Goal: Information Seeking & Learning: Learn about a topic

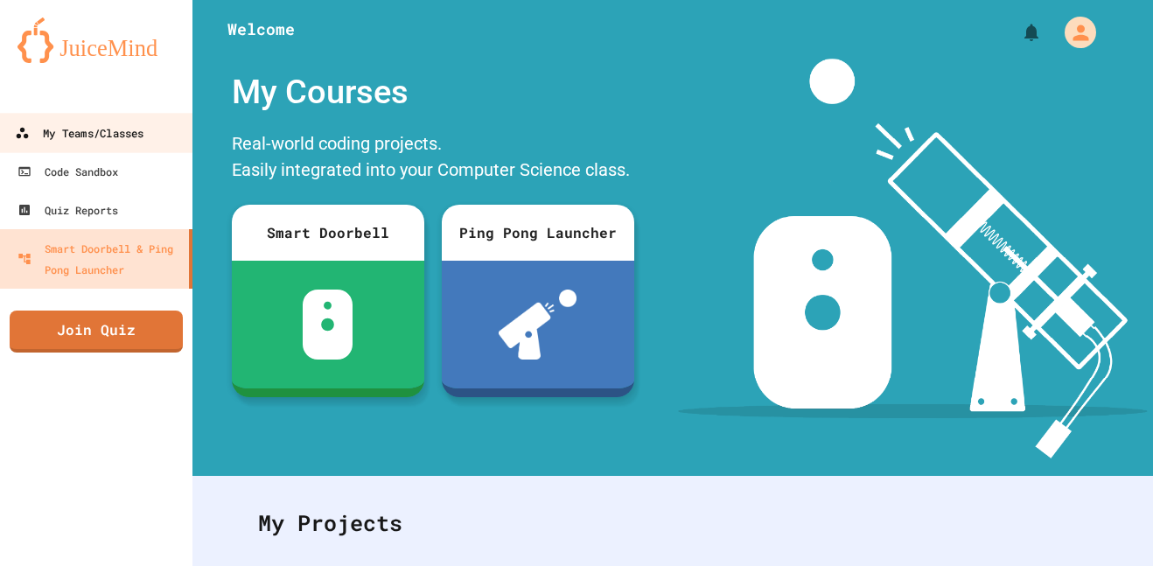
click at [71, 141] on div "My Teams/Classes" at bounding box center [79, 133] width 129 height 22
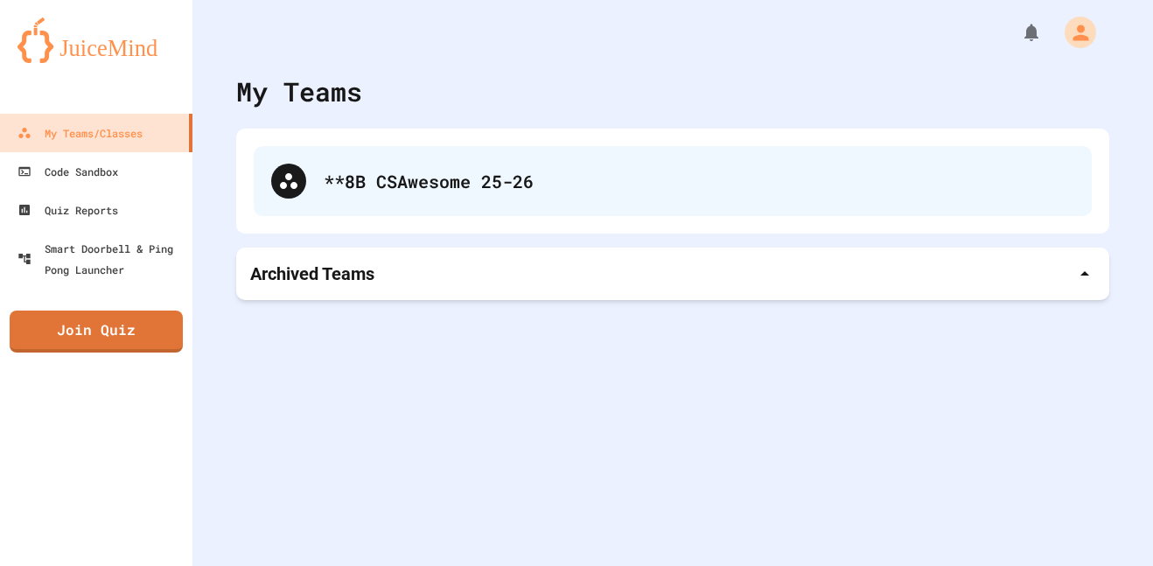
click at [373, 215] on div "**8B CSAwesome 25-26" at bounding box center [673, 181] width 838 height 70
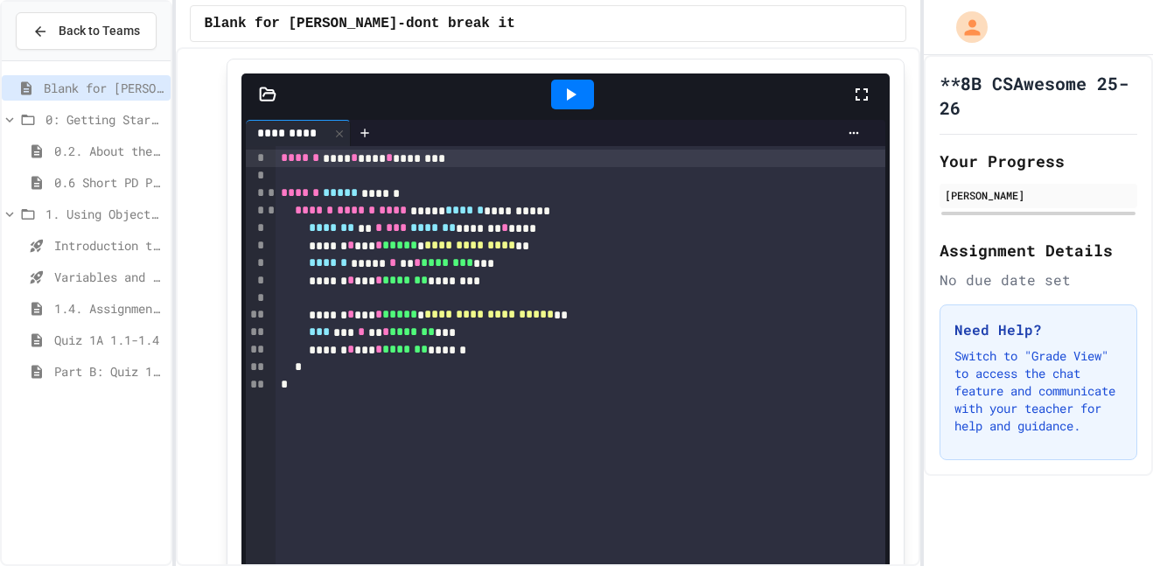
scroll to position [76, 0]
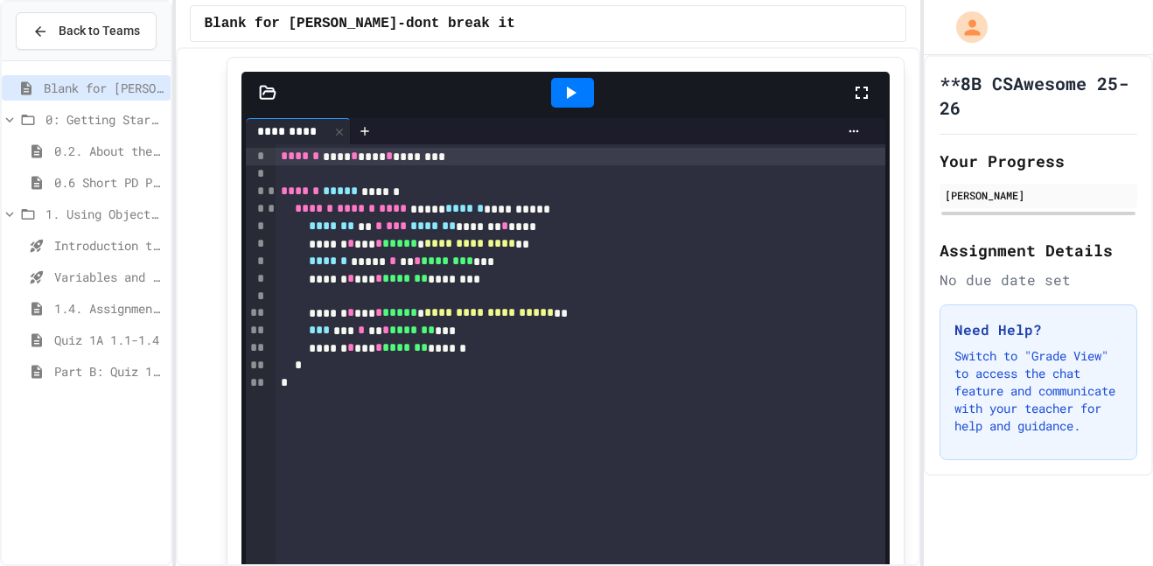
click at [574, 78] on div at bounding box center [572, 93] width 43 height 30
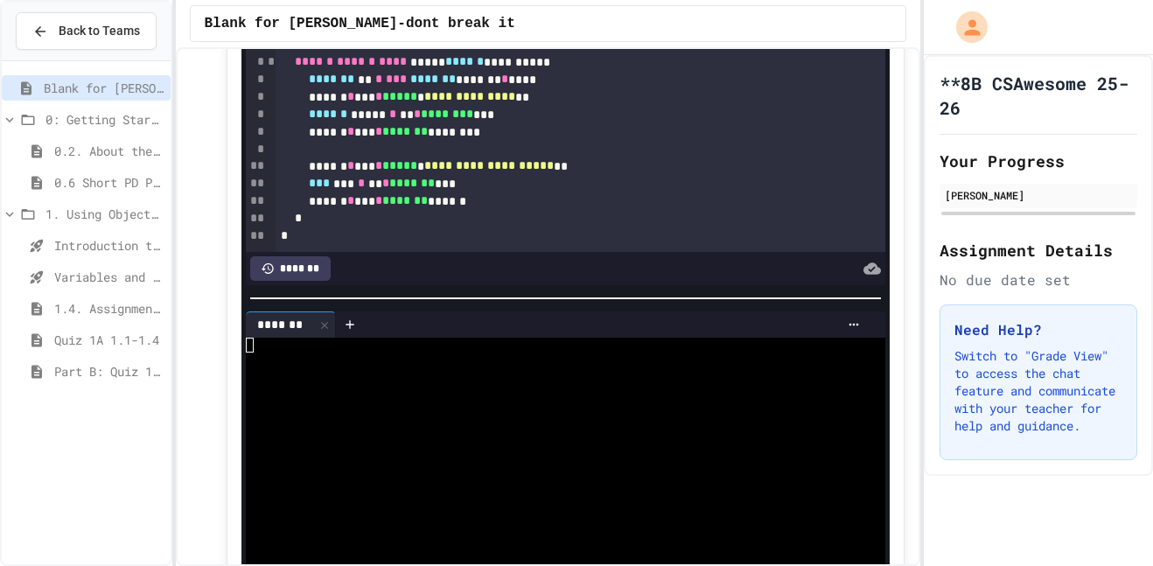
scroll to position [226, 0]
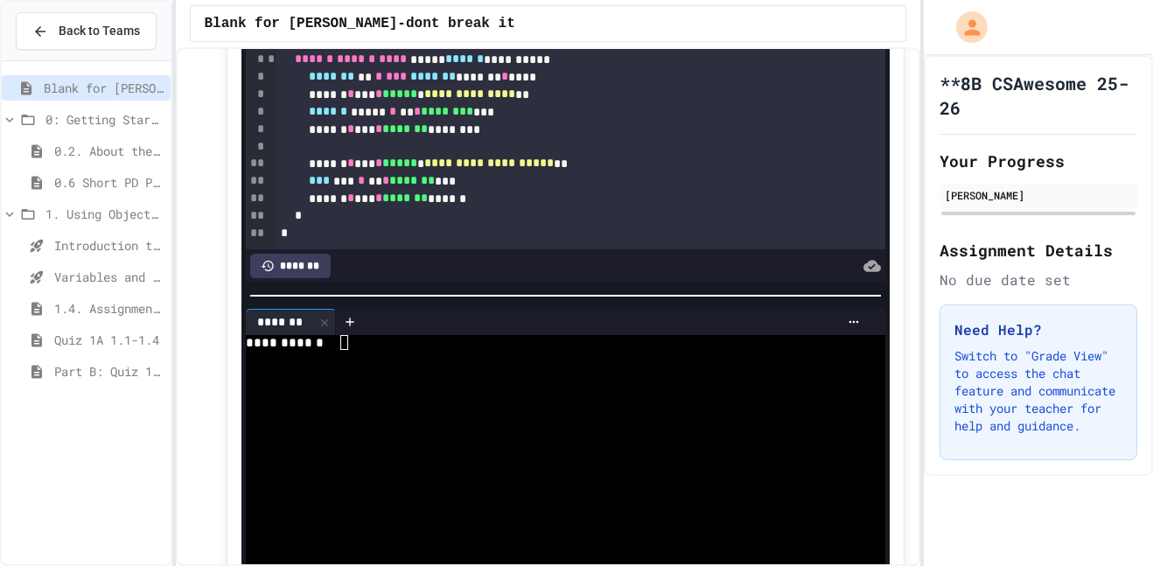
click at [382, 362] on div at bounding box center [557, 357] width 622 height 15
type textarea "*"
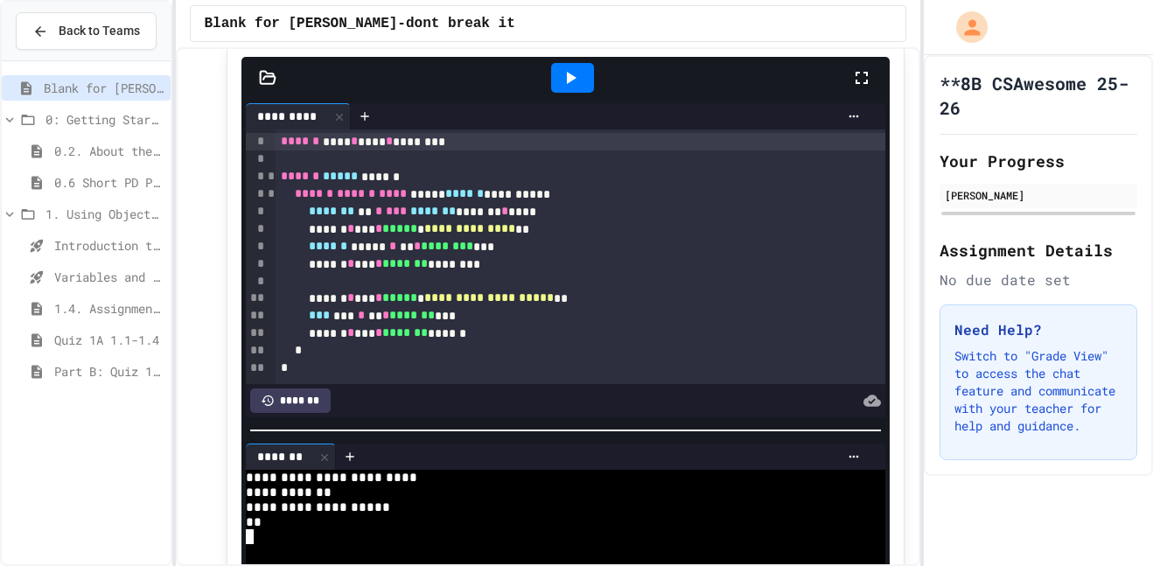
scroll to position [0, 0]
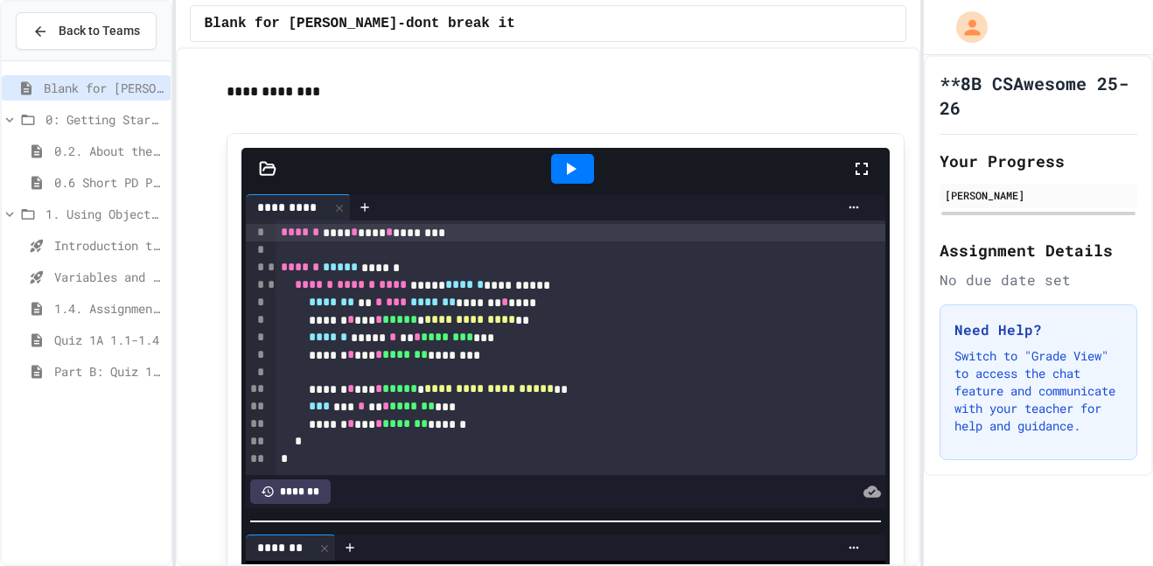
click at [578, 162] on icon at bounding box center [570, 168] width 21 height 21
click at [77, 278] on span "Variables and Data Types - Quiz" at bounding box center [108, 277] width 109 height 18
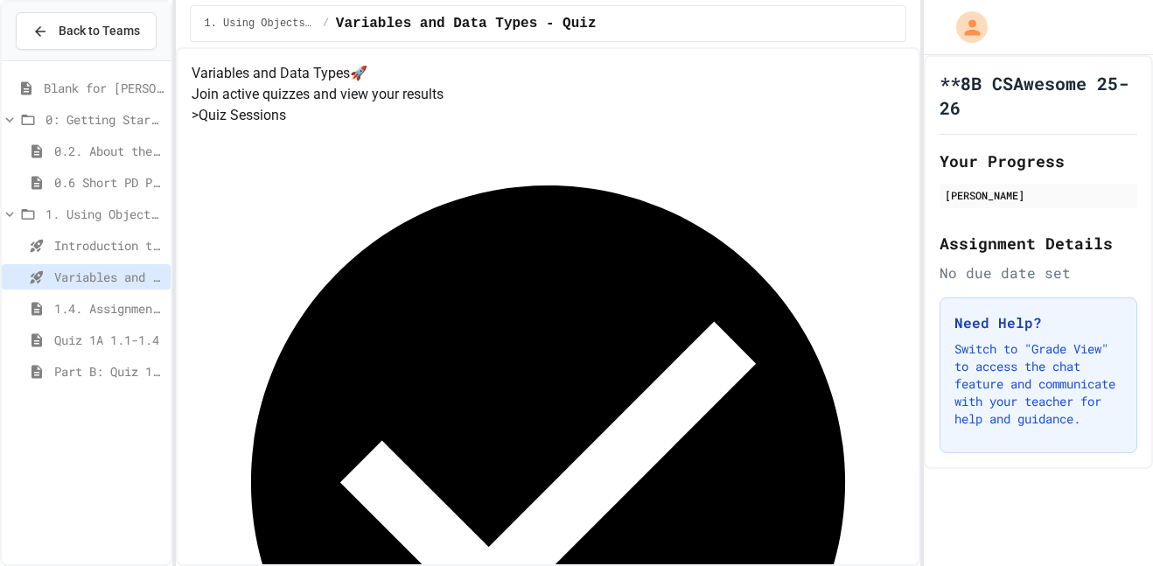
click at [91, 255] on div "Introduction to Algorithms, Programming, and Compilers" at bounding box center [86, 245] width 169 height 25
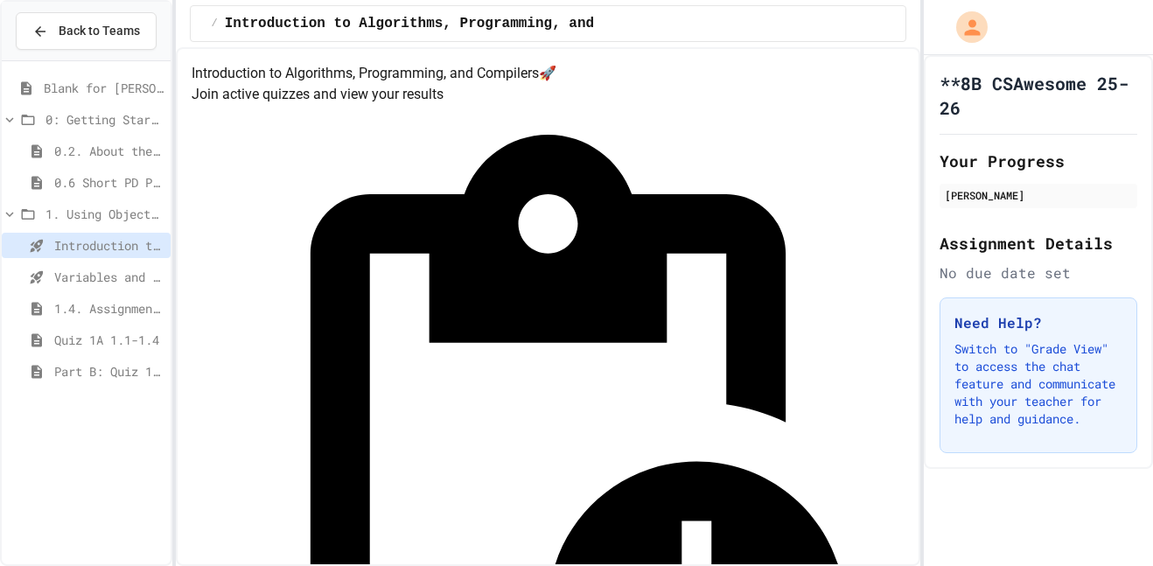
scroll to position [143, 0]
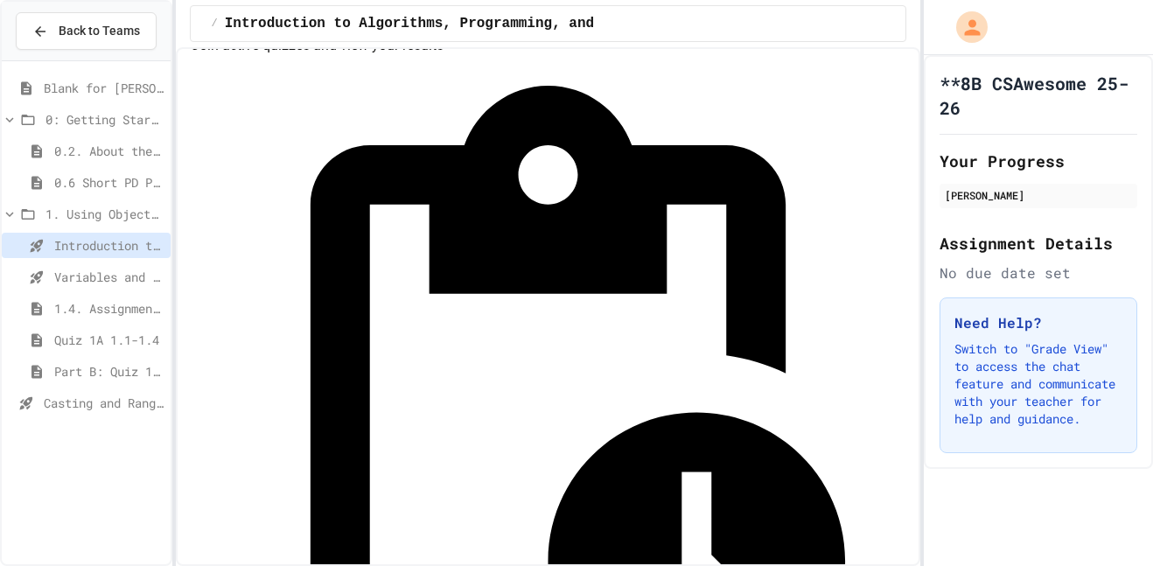
scroll to position [24, 0]
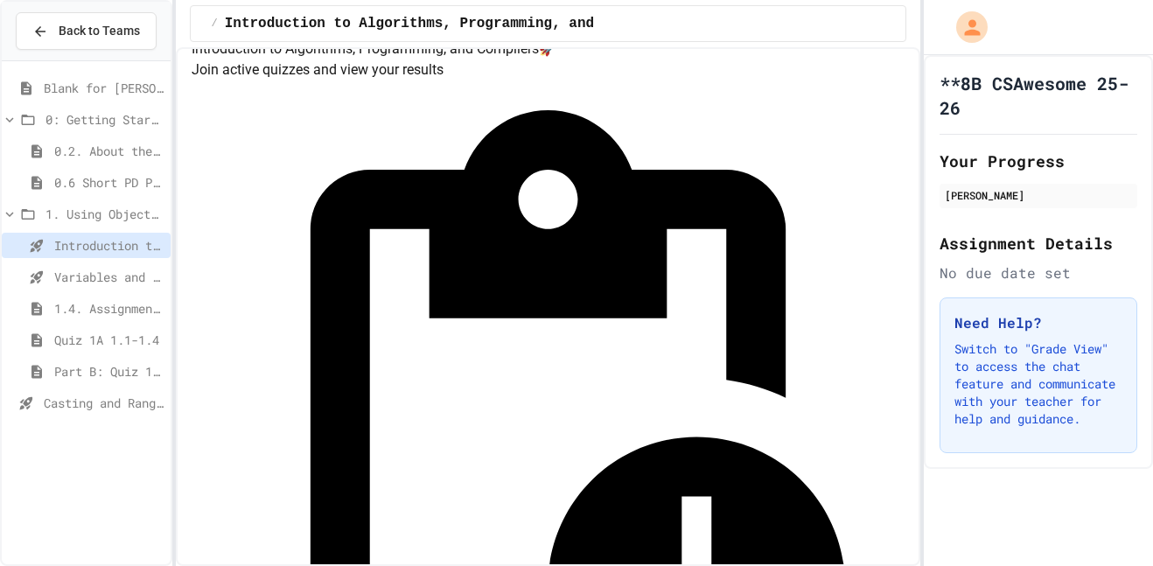
click at [7, 120] on icon at bounding box center [10, 119] width 8 height 5
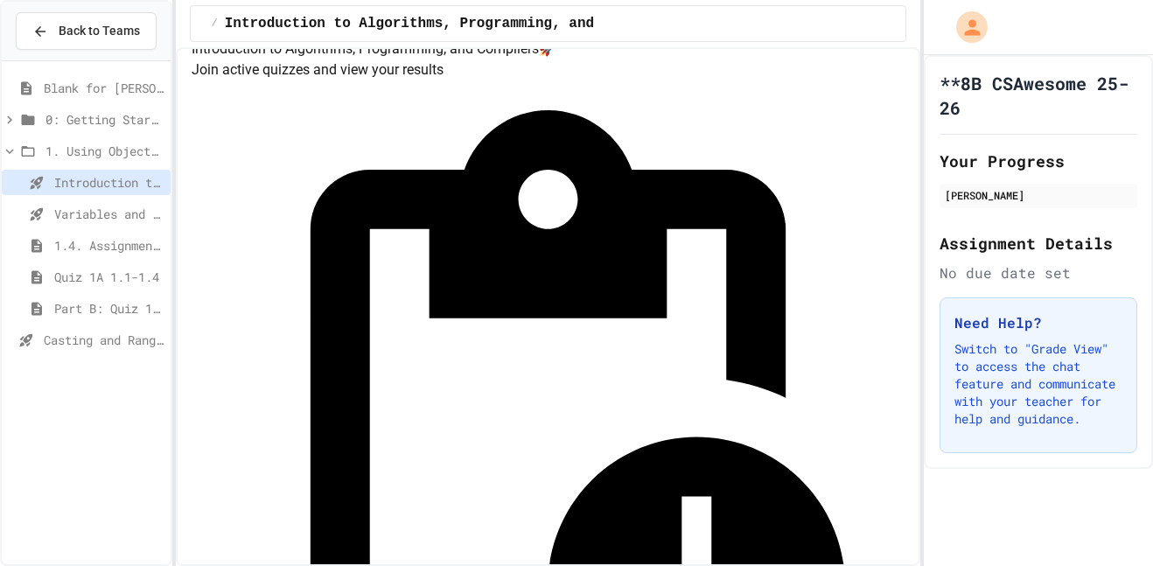
click at [121, 220] on span "Variables and Data Types - Quiz" at bounding box center [108, 214] width 109 height 18
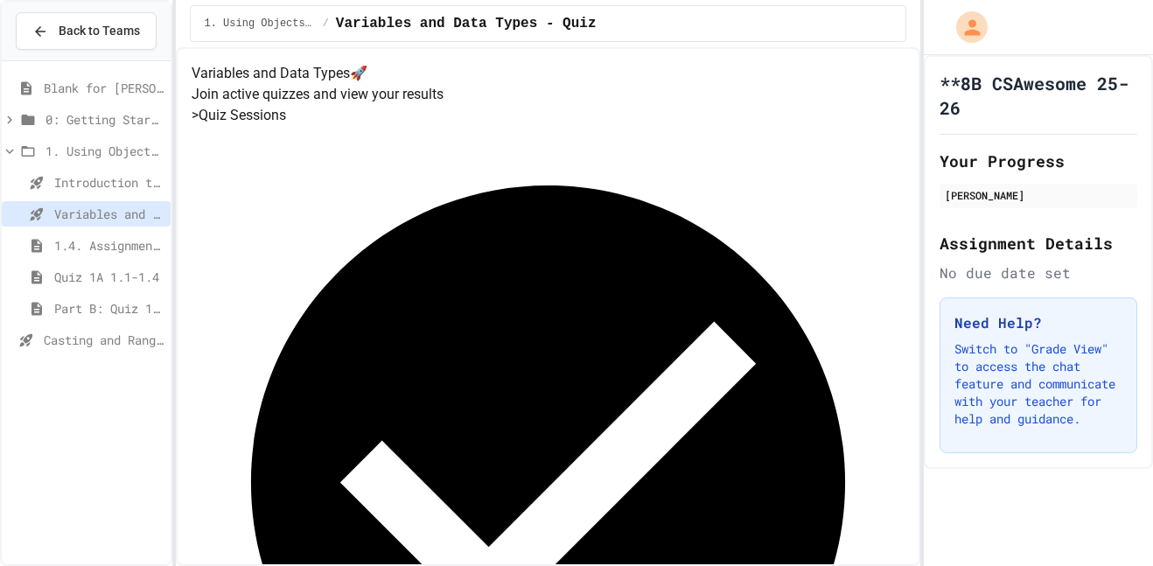
click at [109, 340] on span "Casting and Ranges of Variables" at bounding box center [104, 340] width 120 height 18
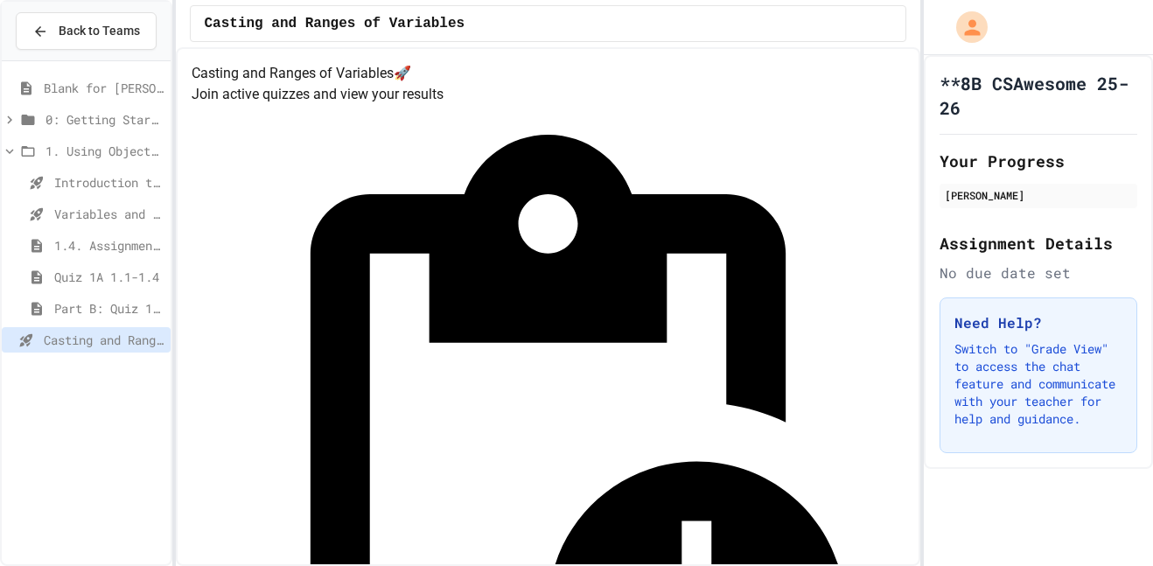
click at [762, 198] on div "Quiz in Progress! Started 8/28/2025 Join Quiz Now" at bounding box center [549, 494] width 714 height 778
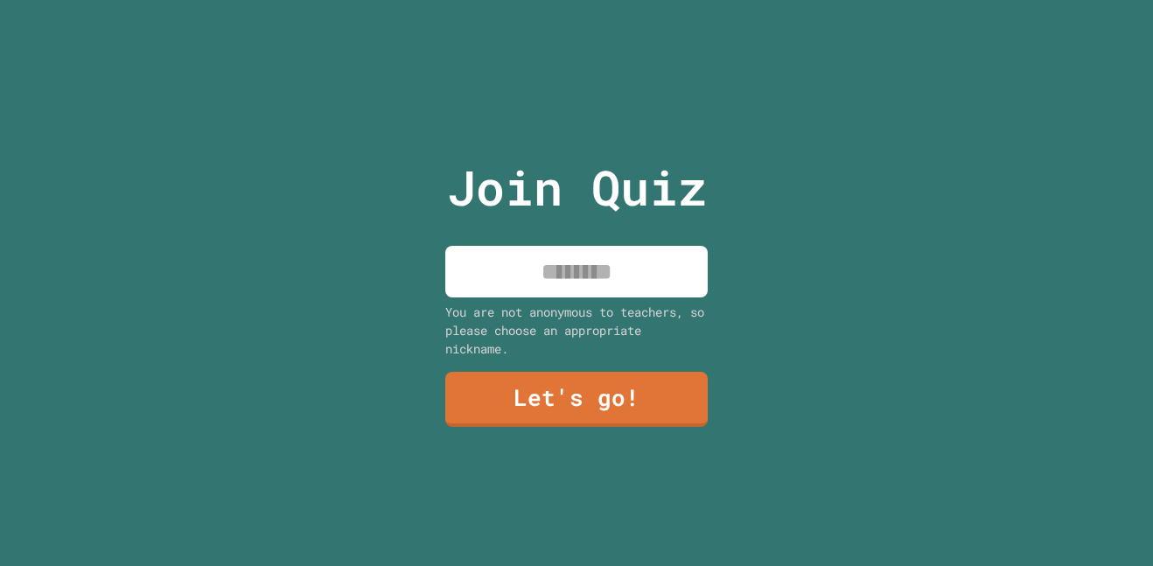
click at [640, 253] on input at bounding box center [576, 272] width 262 height 52
type input "*******"
click at [624, 414] on link "Let's go!" at bounding box center [577, 398] width 267 height 58
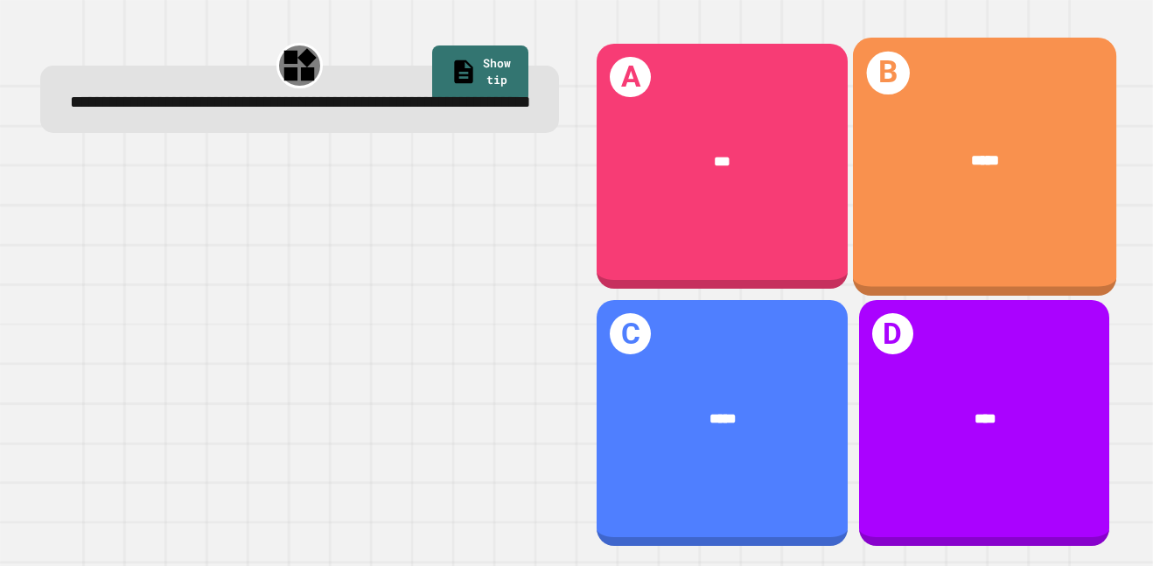
click at [1008, 192] on div "*****" at bounding box center [984, 161] width 263 height 81
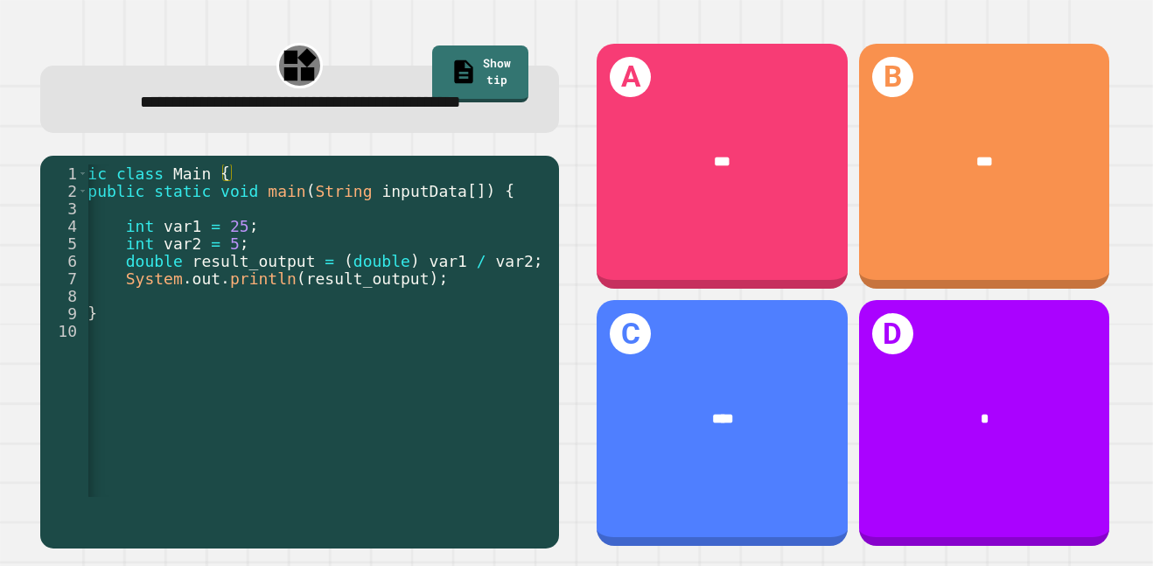
scroll to position [0, 45]
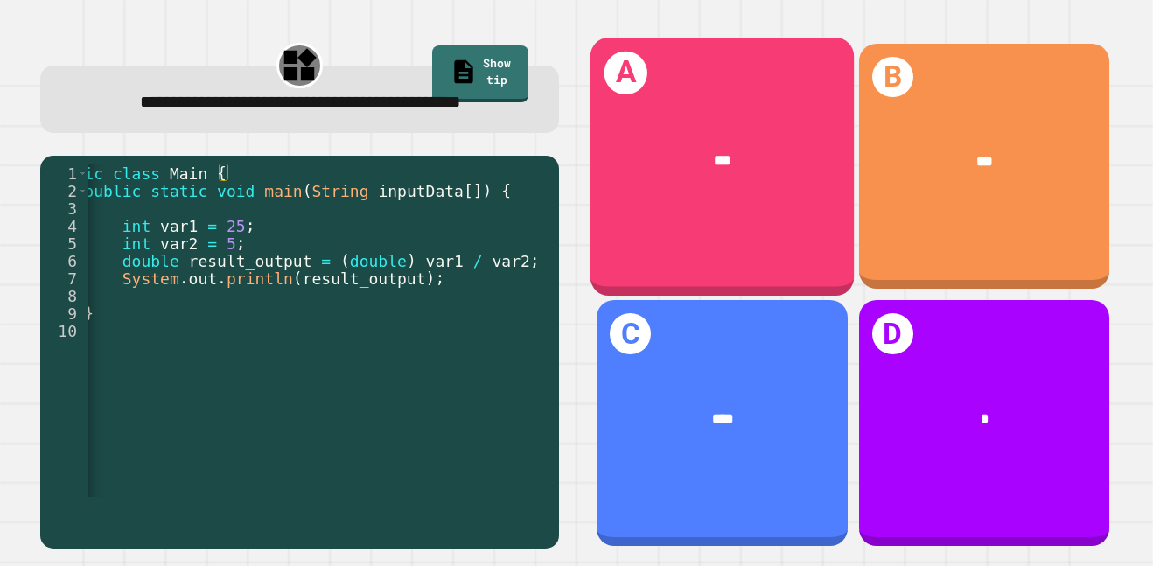
click at [729, 225] on div "A ***" at bounding box center [722, 167] width 263 height 258
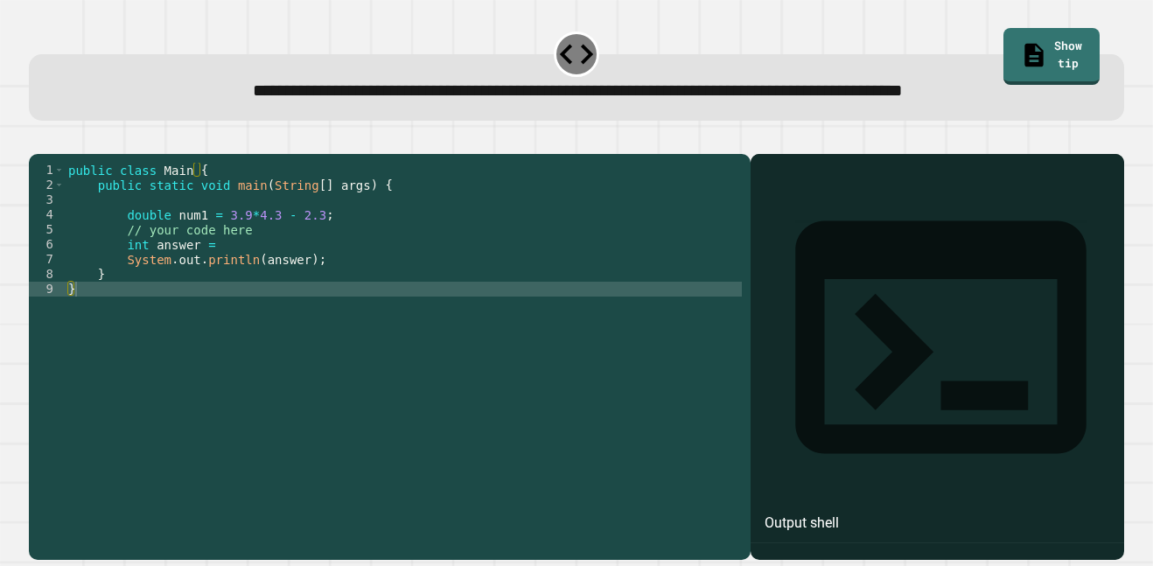
click at [339, 282] on div "public class Main { public static void main ( String [ ] args ) { double num1 =…" at bounding box center [403, 349] width 677 height 372
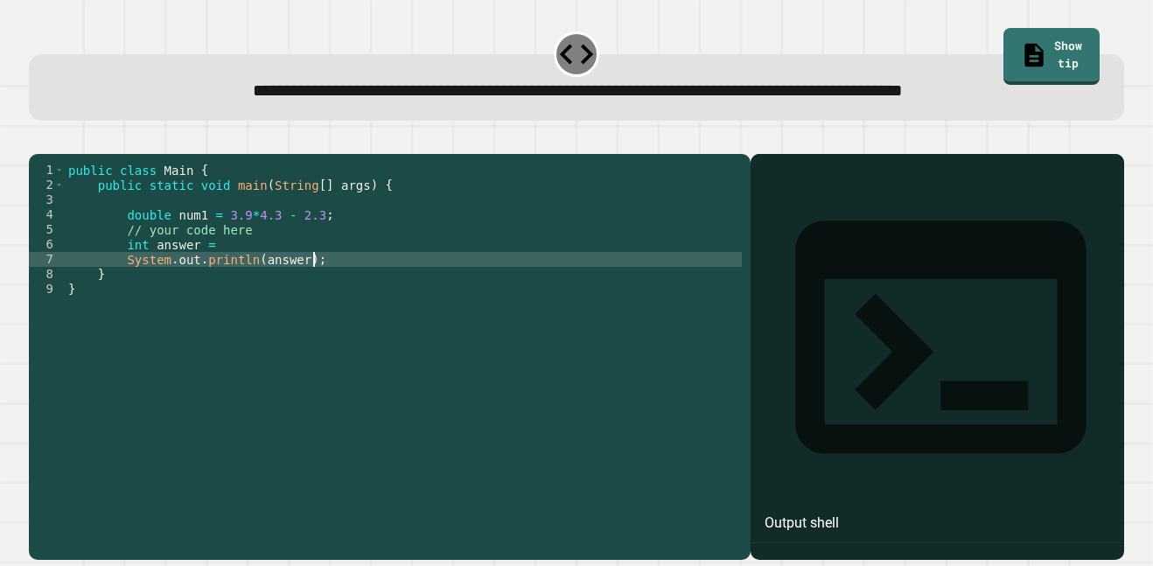
click at [306, 264] on div "public class Main { public static void main ( String [ ] args ) { double num1 =…" at bounding box center [403, 349] width 677 height 372
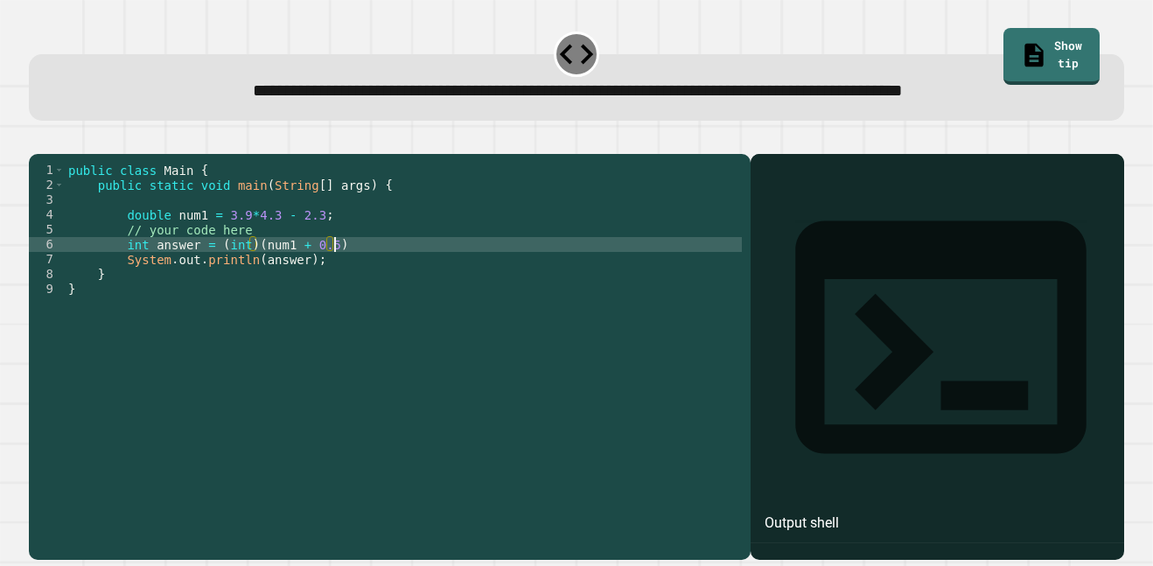
scroll to position [0, 33]
type textarea "**********"
click at [38, 139] on icon "button" at bounding box center [38, 139] width 0 height 0
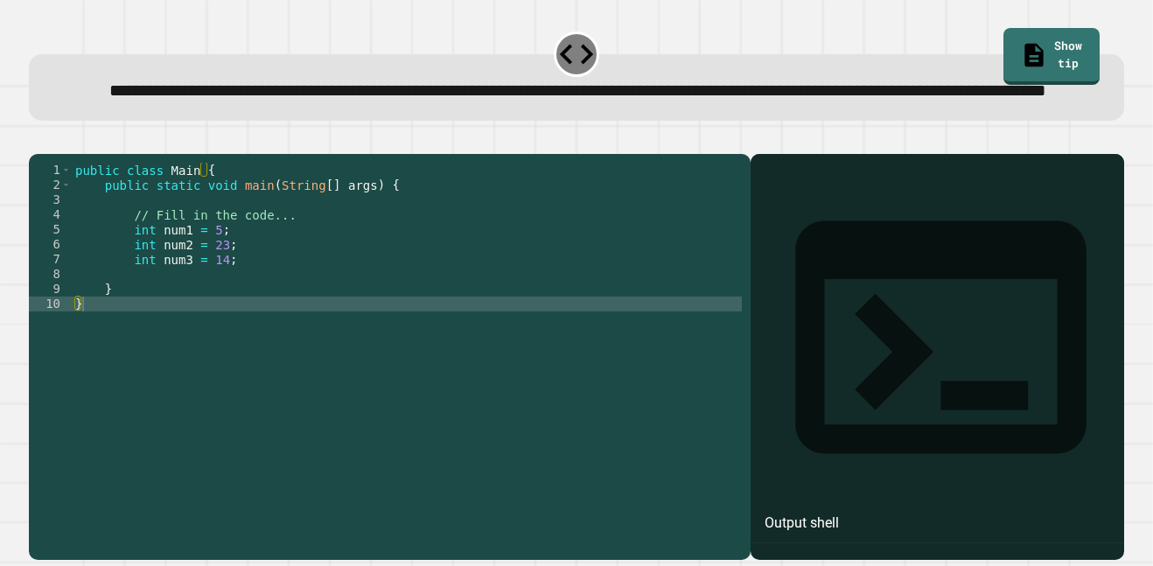
click at [276, 290] on div "public class Main { public static void main ( String [ ] args ) { // Fill in th…" at bounding box center [407, 341] width 670 height 357
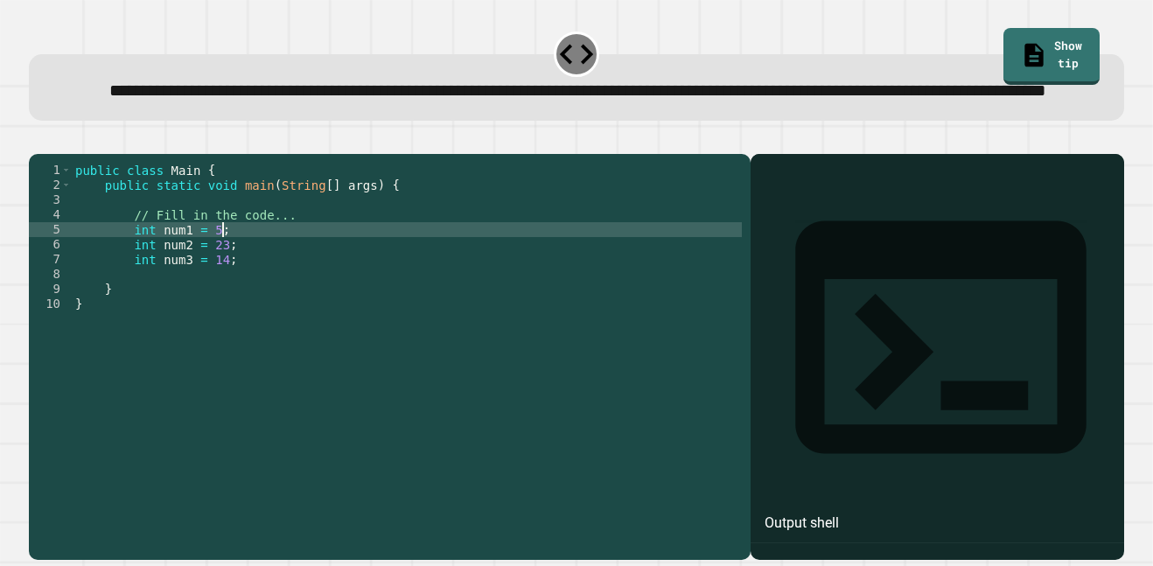
click at [209, 338] on div "public class Main { public static void main ( String [ ] args ) { // Fill in th…" at bounding box center [407, 341] width 670 height 357
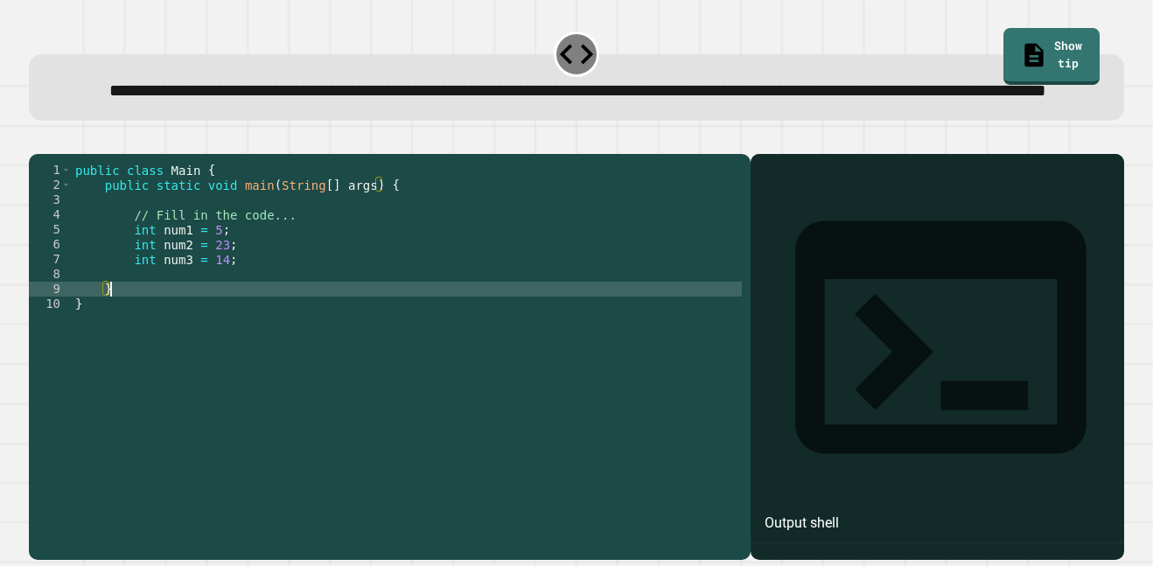
click at [210, 331] on div "public class Main { public static void main ( String [ ] args ) { // Fill in th…" at bounding box center [407, 341] width 670 height 357
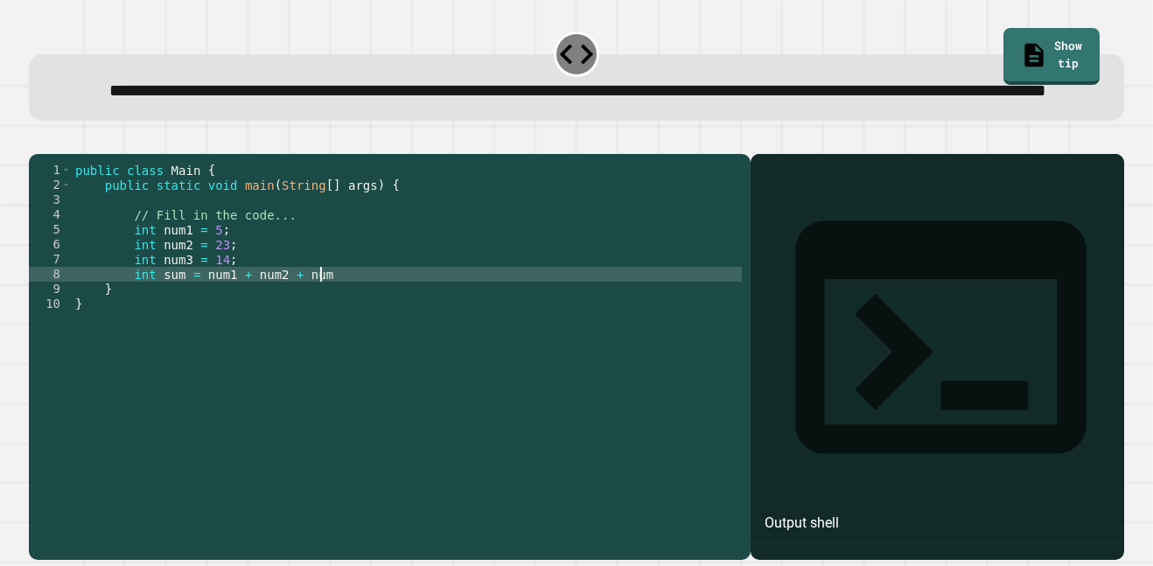
type textarea "**********"
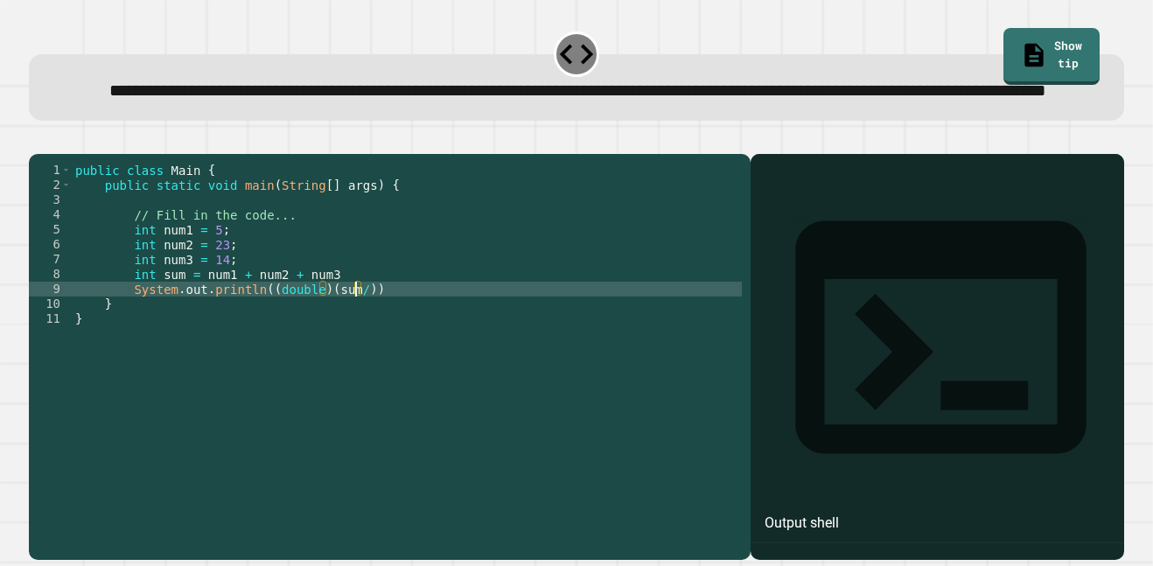
scroll to position [0, 36]
click at [52, 156] on icon "button" at bounding box center [50, 149] width 10 height 12
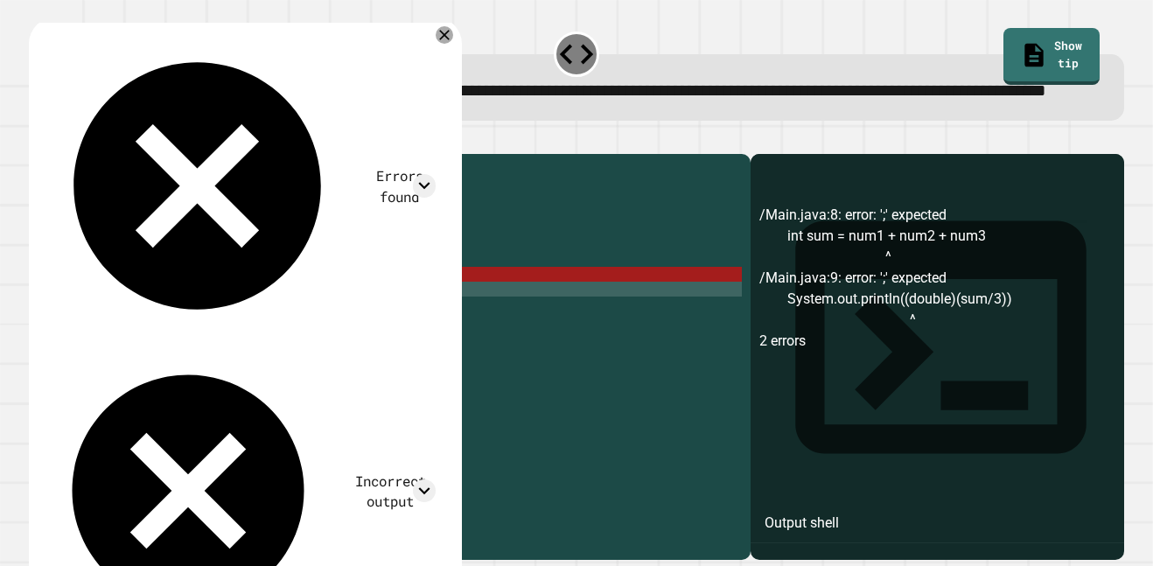
click at [359, 334] on div "public class Main { public static void main ( String [ ] args ) { // Fill in th…" at bounding box center [407, 341] width 670 height 357
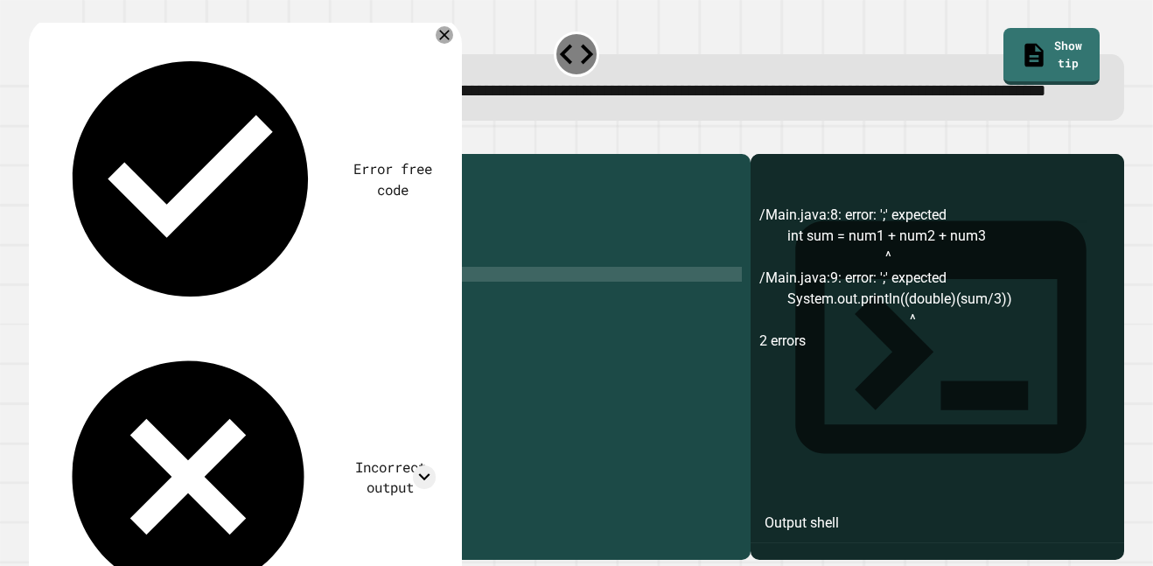
scroll to position [0, 31]
click at [384, 345] on div "public class Main { public static void main ( String [ ] args ) { // Fill in th…" at bounding box center [407, 341] width 670 height 357
type textarea "**********"
click at [53, 156] on icon "button" at bounding box center [50, 149] width 10 height 12
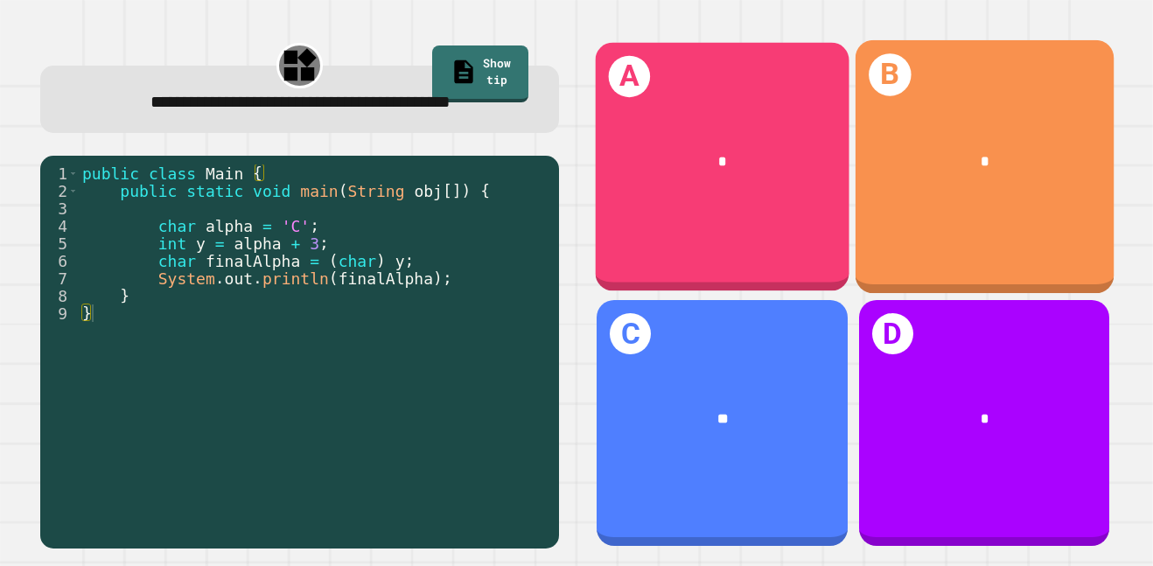
click at [752, 230] on div "A *" at bounding box center [723, 166] width 254 height 248
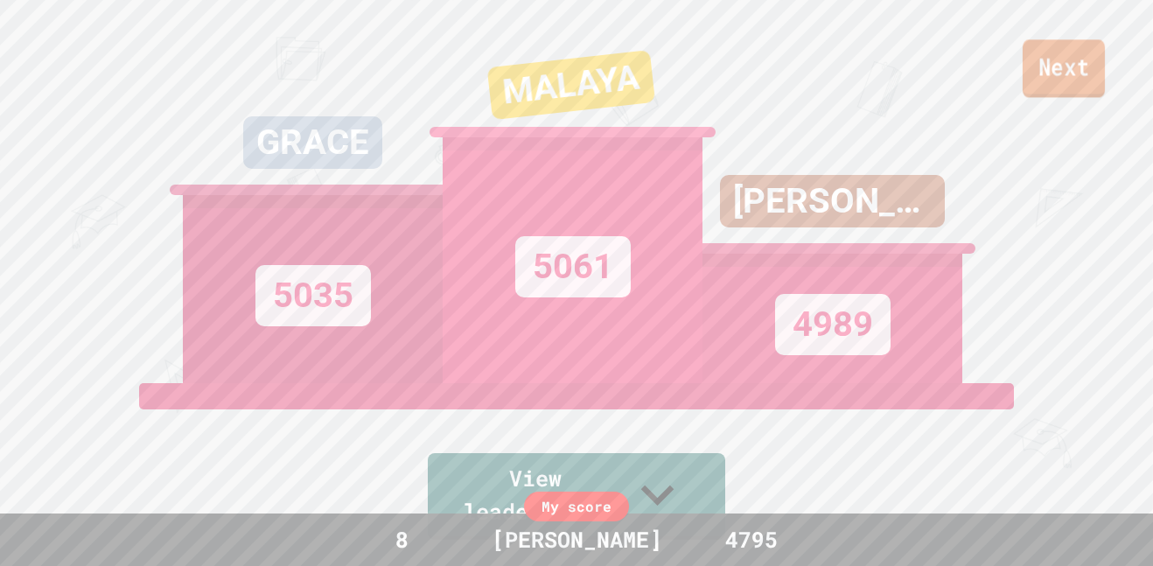
click at [1075, 69] on link "Next" at bounding box center [1064, 68] width 82 height 58
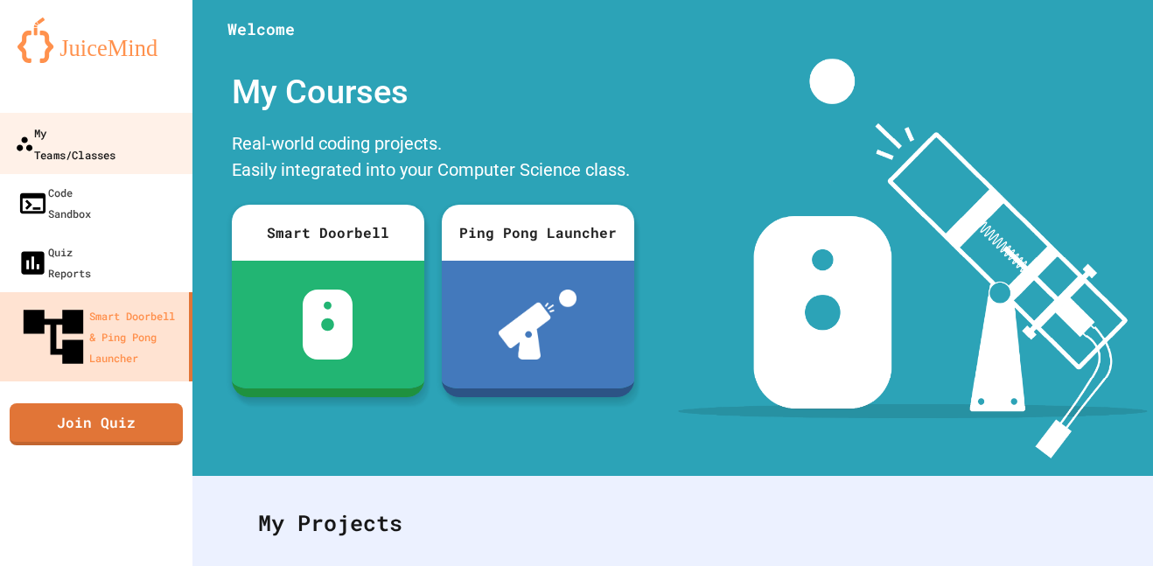
click at [127, 147] on link "My Teams/Classes" at bounding box center [96, 143] width 199 height 61
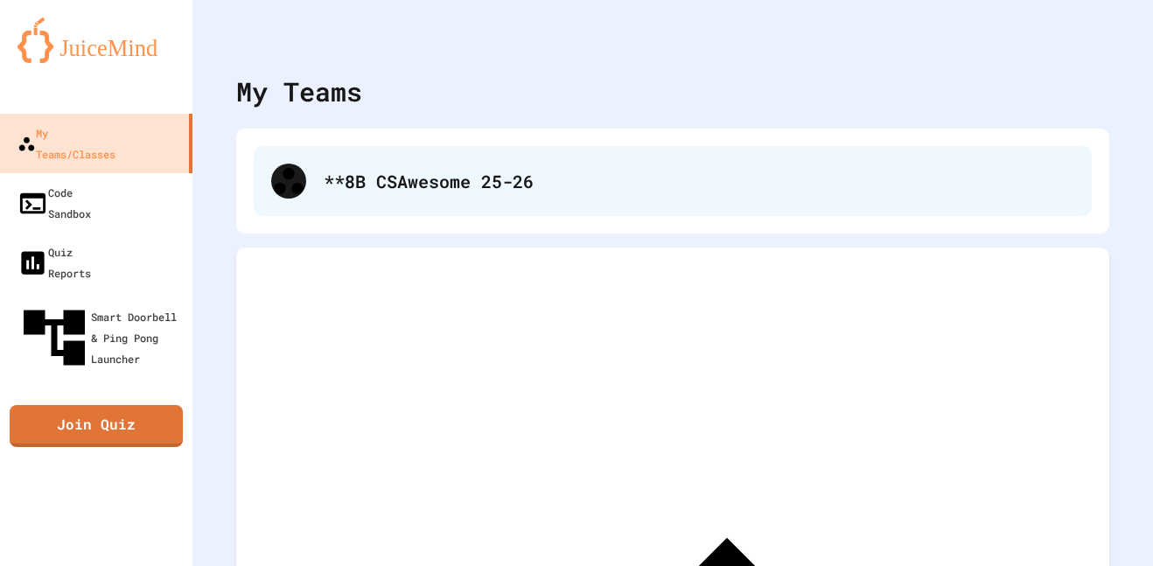
click at [402, 210] on div "**8B CSAwesome 25-26" at bounding box center [673, 181] width 838 height 70
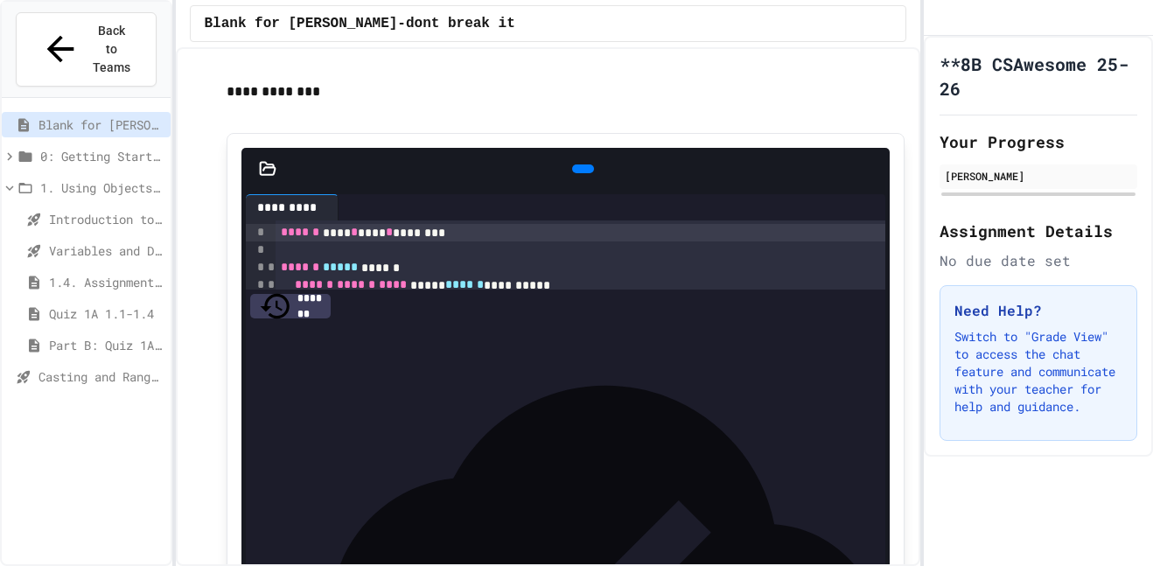
click at [84, 367] on span "Casting and Ranges of Variables" at bounding box center [100, 376] width 125 height 18
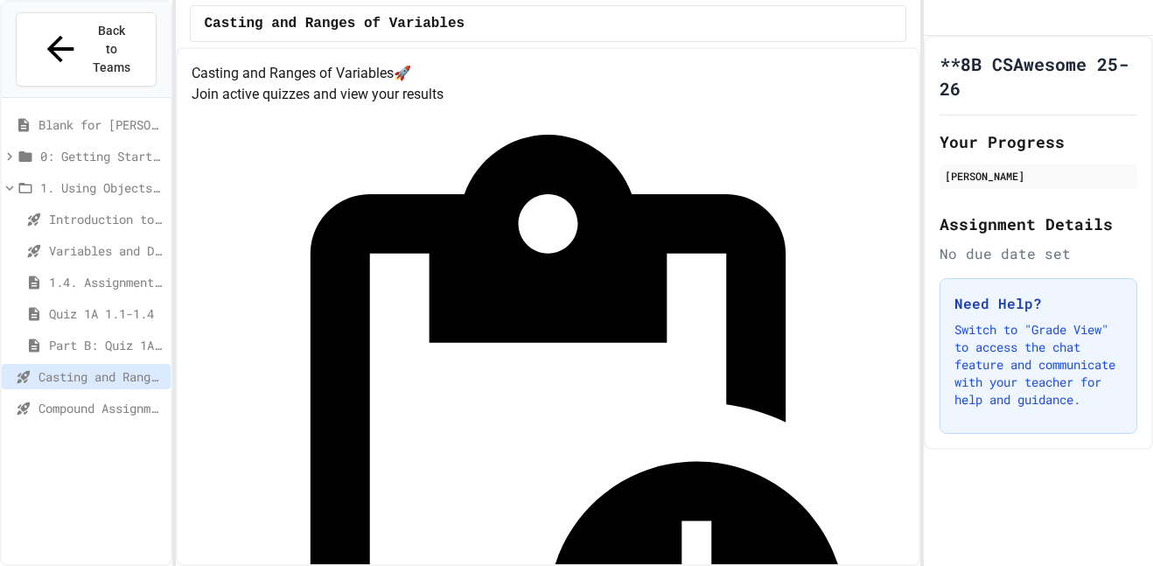
click at [129, 399] on span "Compound Assignment Operators" at bounding box center [100, 408] width 125 height 18
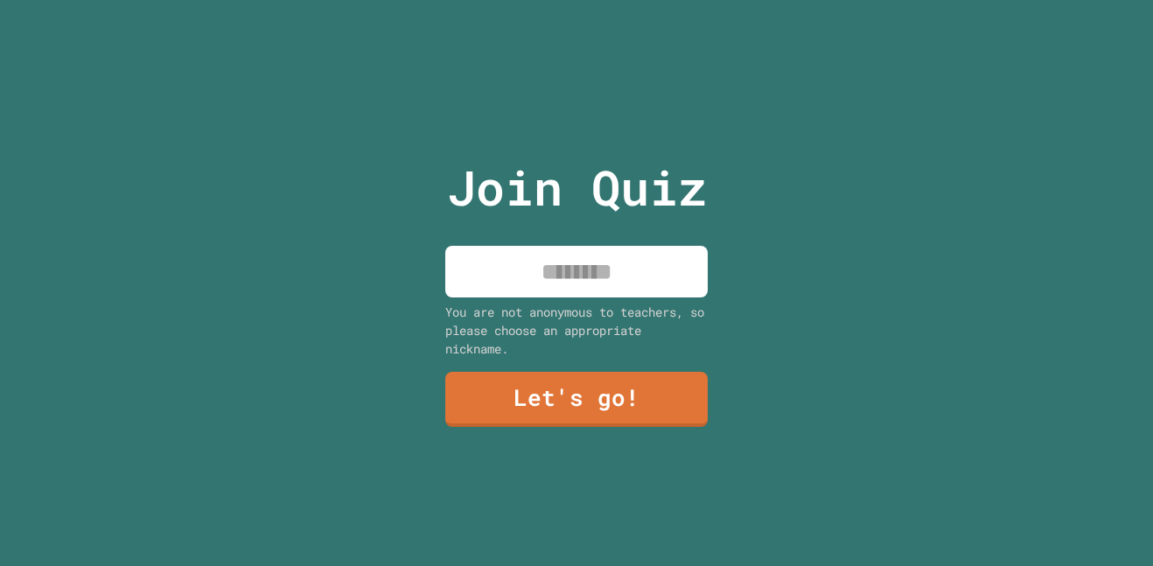
click at [523, 286] on input at bounding box center [576, 272] width 262 height 52
type input "*******"
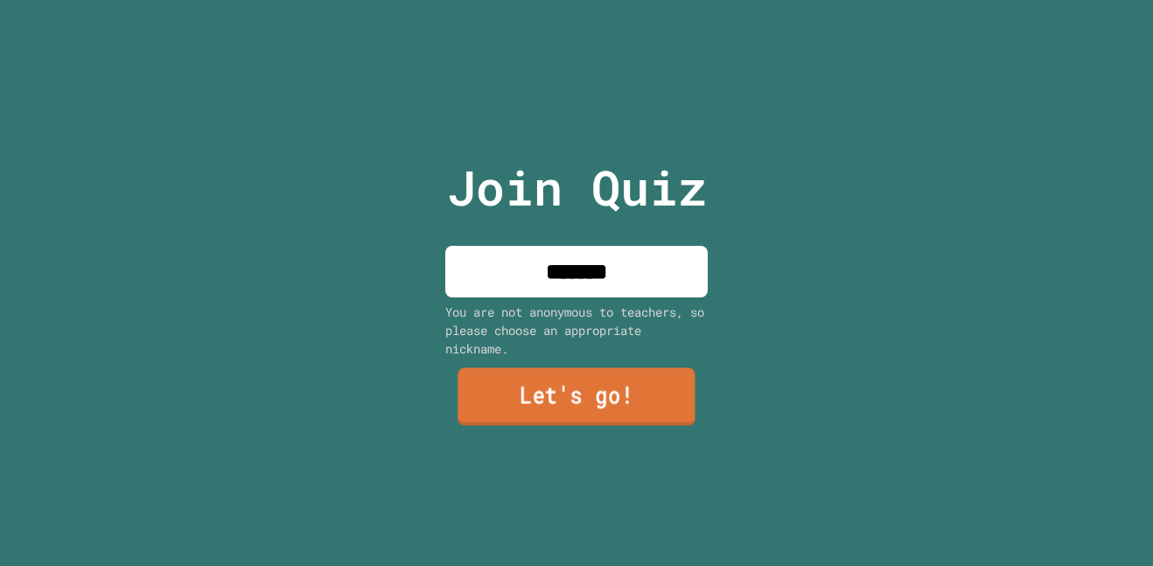
click at [537, 419] on link "Let's go!" at bounding box center [576, 397] width 237 height 58
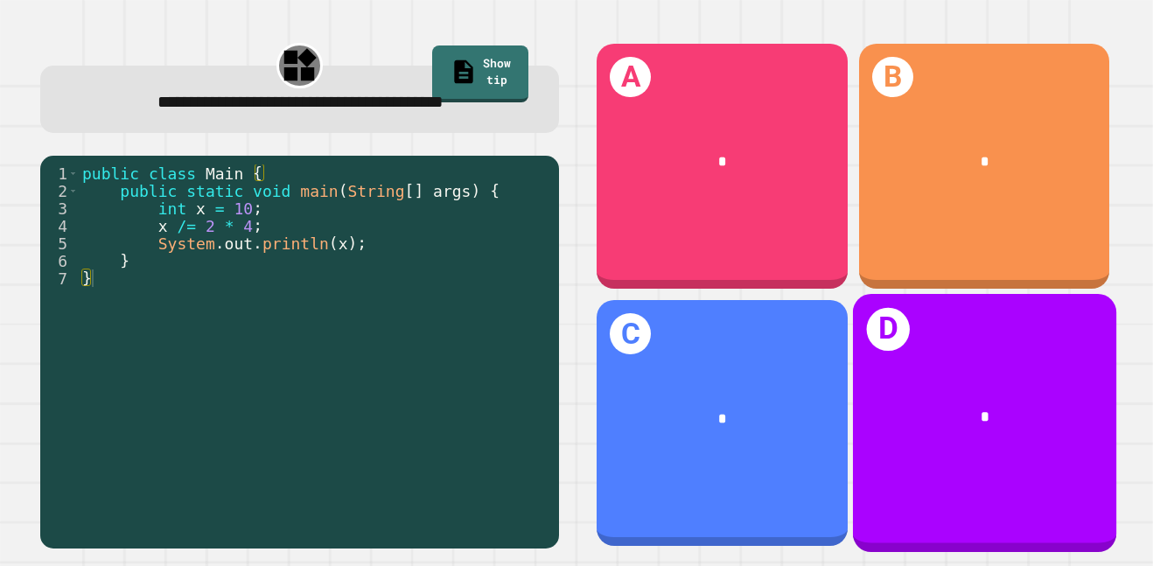
click at [958, 412] on div "*" at bounding box center [985, 418] width 204 height 23
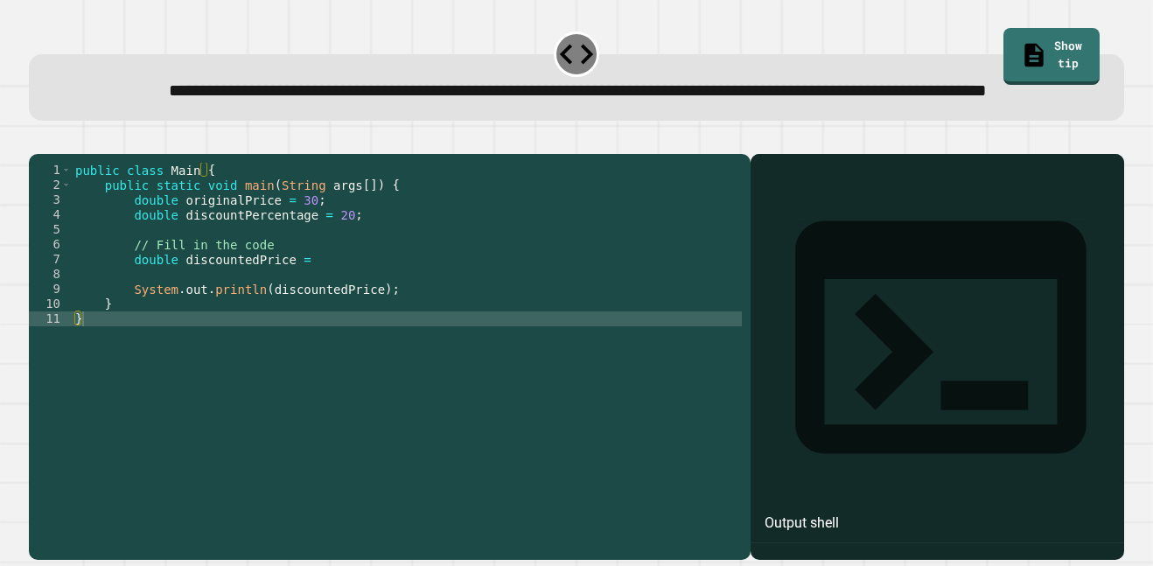
click at [339, 311] on div "public class Main { public static void main ( String args [ ]) { double origina…" at bounding box center [407, 341] width 670 height 357
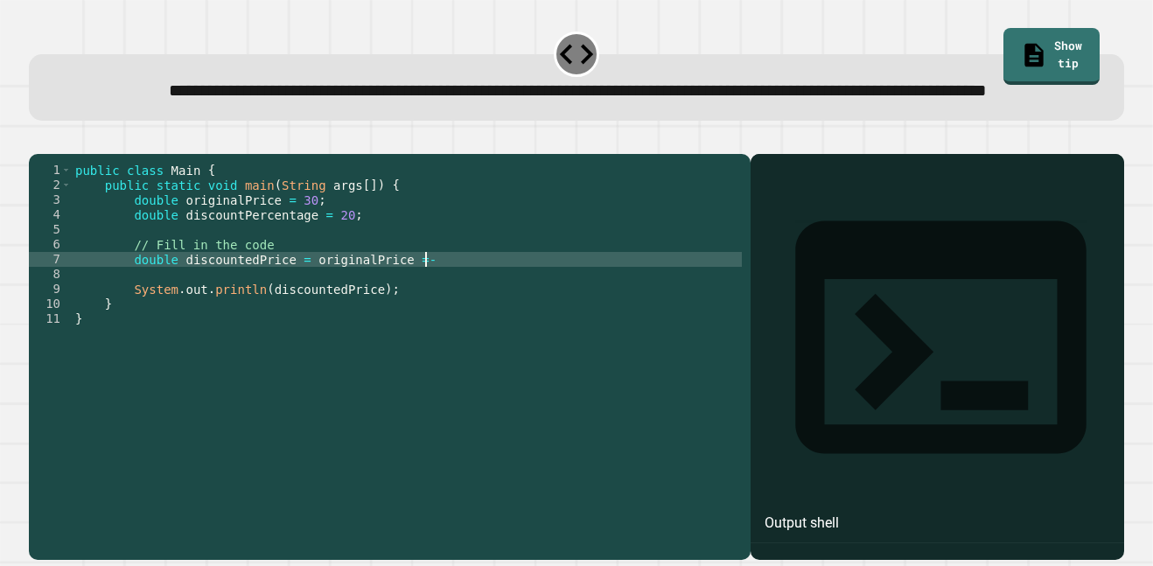
scroll to position [0, 43]
drag, startPoint x: 398, startPoint y: 317, endPoint x: 307, endPoint y: 317, distance: 91.0
click at [307, 317] on div "public class Main { public static void main ( String args [ ]) { double origina…" at bounding box center [407, 341] width 670 height 357
click at [469, 318] on div "public class Main { public static void main ( String args [ ]) { double origina…" at bounding box center [407, 341] width 670 height 357
paste textarea "**********"
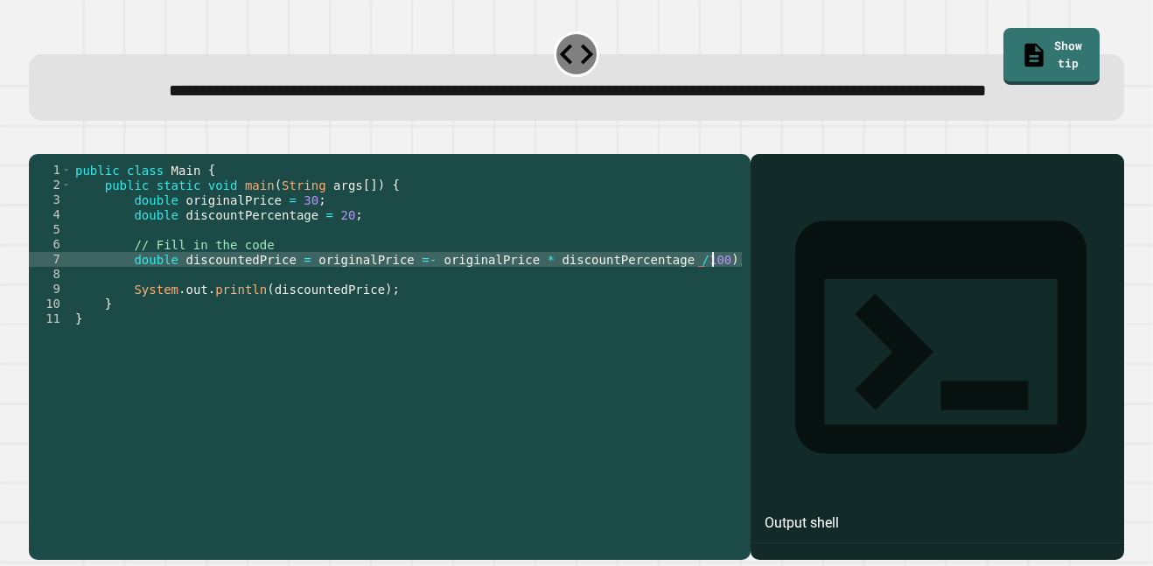
scroll to position [0, 79]
click at [535, 317] on div "public class Main { public static void main ( String args [ ]) { double origina…" at bounding box center [407, 341] width 670 height 357
click at [38, 139] on icon "button" at bounding box center [38, 139] width 0 height 0
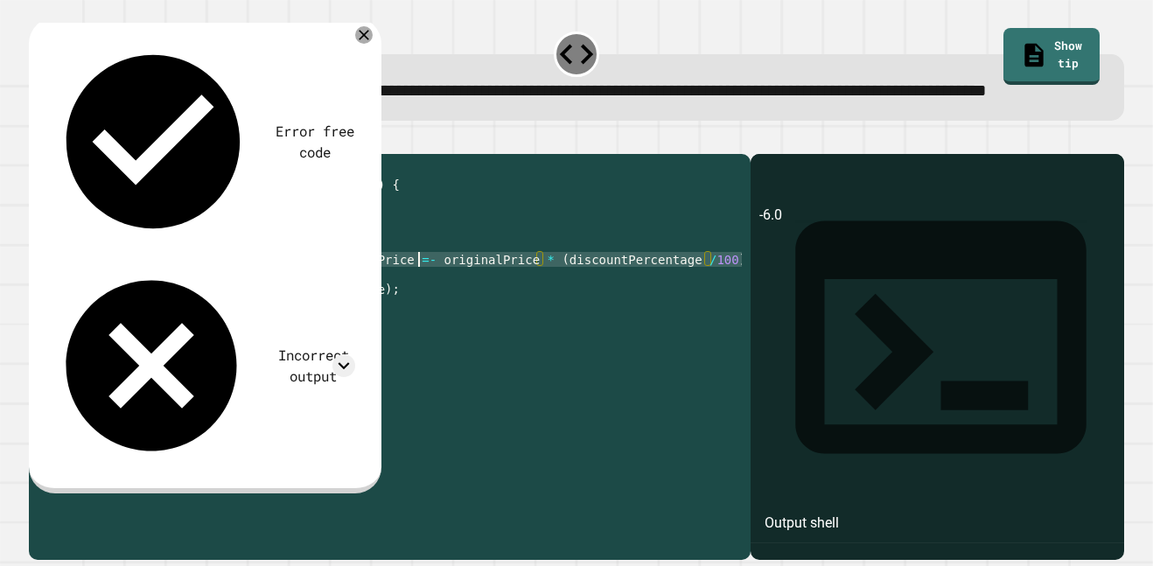
click at [419, 314] on div "public class Main { public static void main ( String args [ ]) { double origina…" at bounding box center [407, 341] width 670 height 357
type textarea "**********"
click at [38, 139] on button "button" at bounding box center [38, 139] width 0 height 0
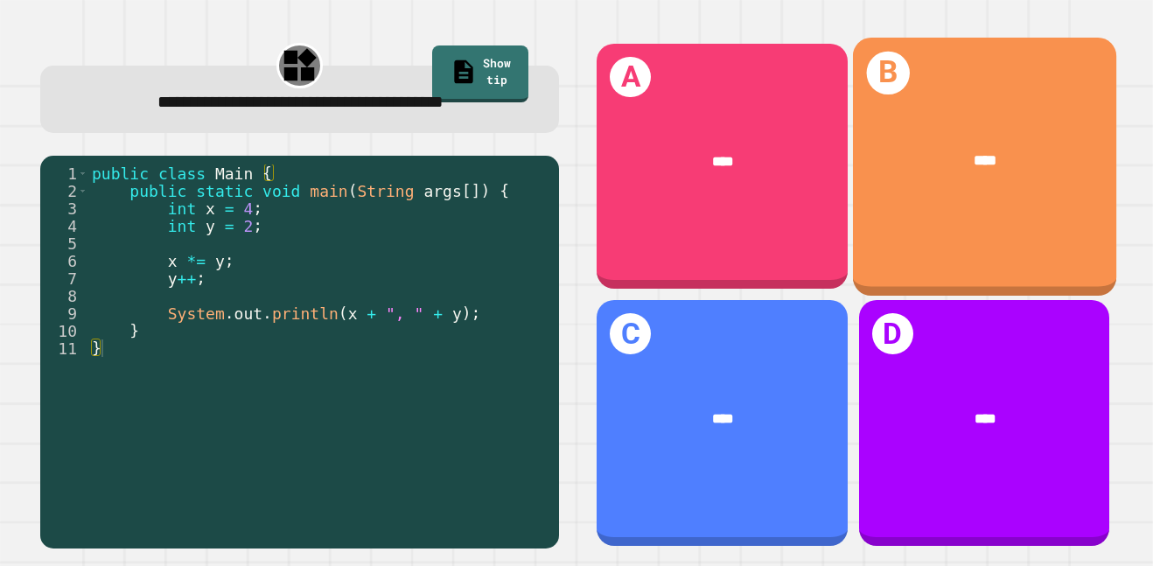
click at [899, 171] on div "****" at bounding box center [985, 161] width 204 height 23
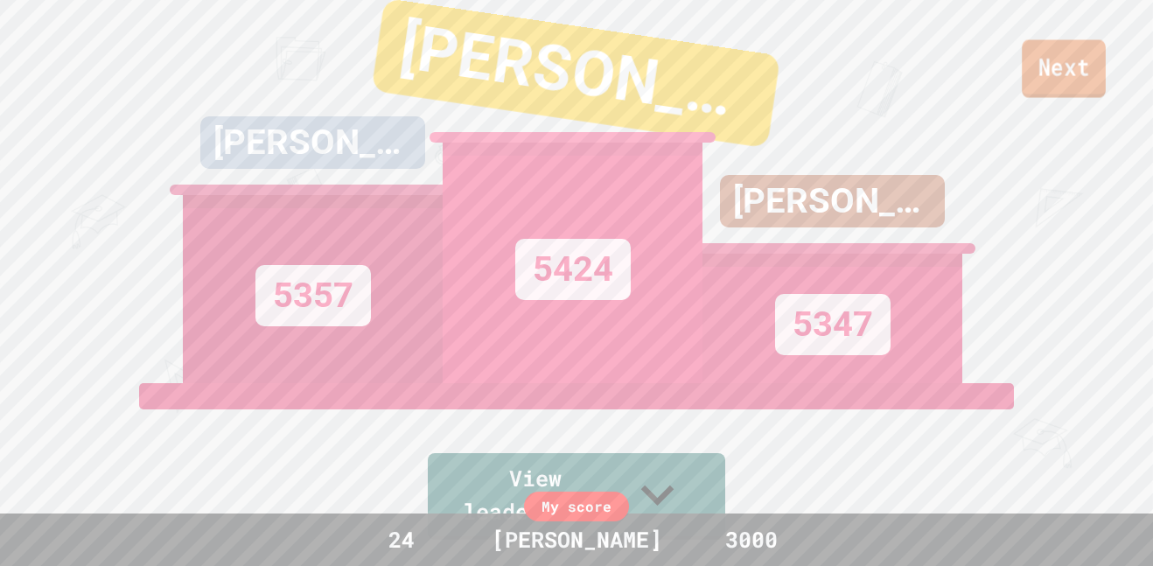
click at [1074, 83] on link "Next" at bounding box center [1064, 69] width 84 height 58
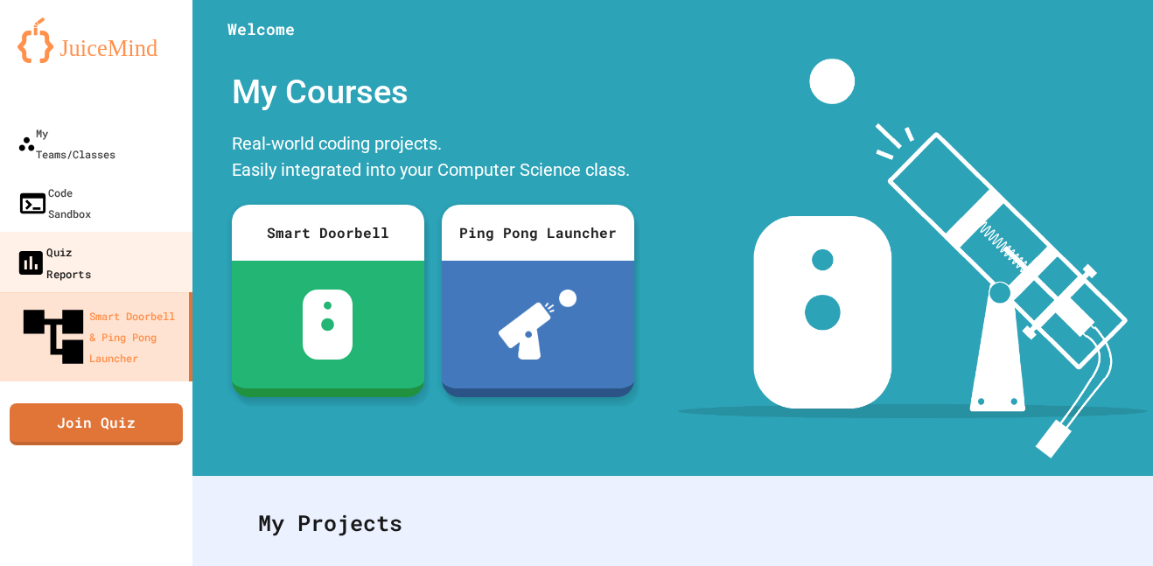
click at [127, 232] on link "Quiz Reports" at bounding box center [96, 262] width 199 height 61
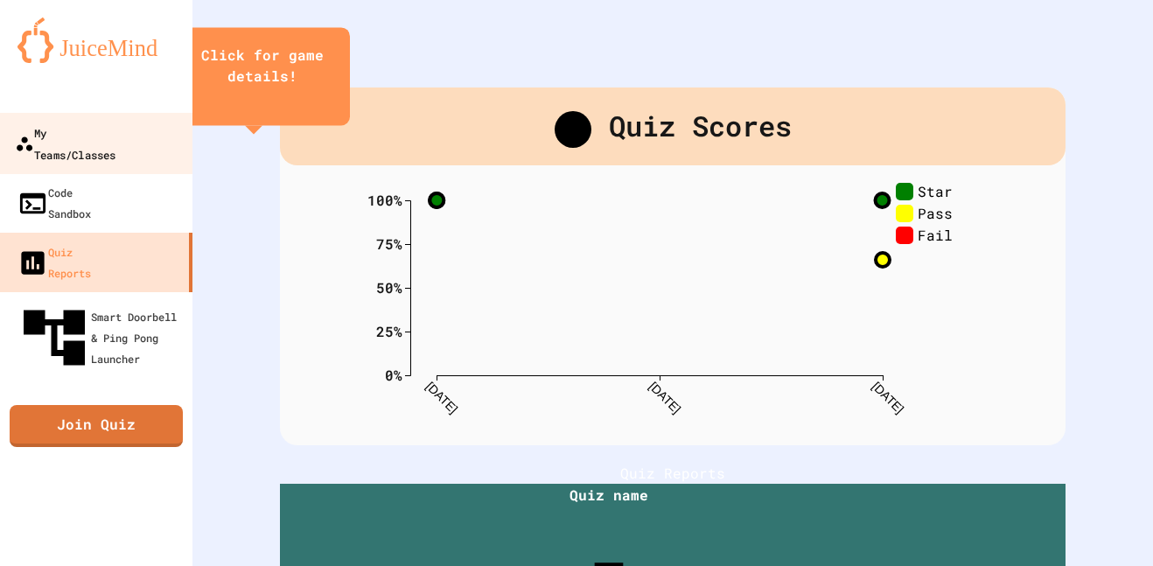
click at [81, 135] on div "My Teams/Classes" at bounding box center [65, 143] width 101 height 43
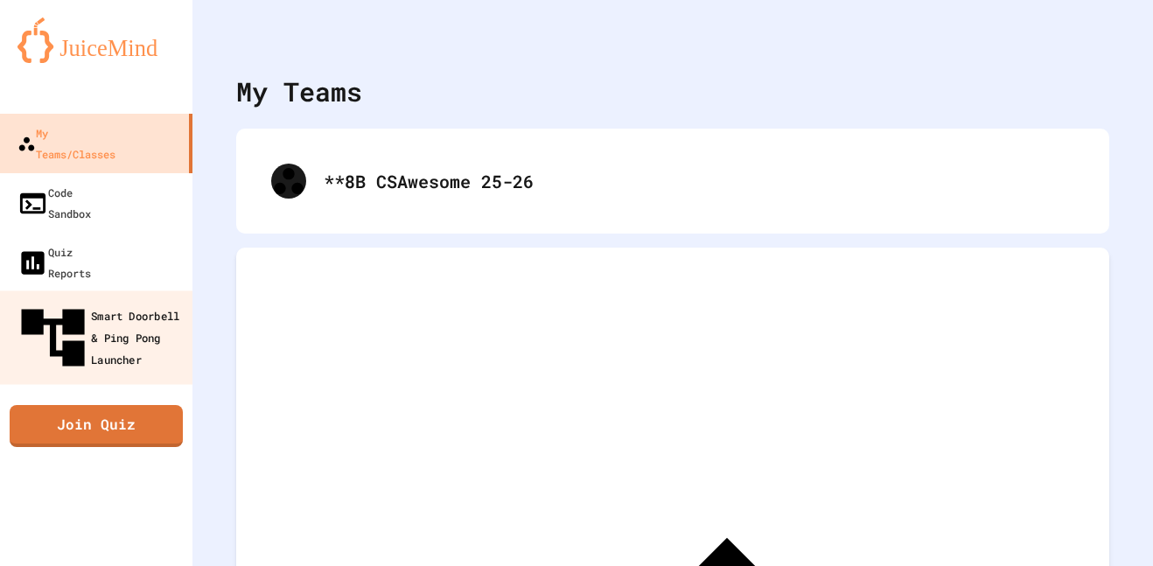
click at [89, 300] on div "Smart Doorbell & Ping Pong Launcher" at bounding box center [101, 338] width 173 height 76
